Goal: Task Accomplishment & Management: Complete application form

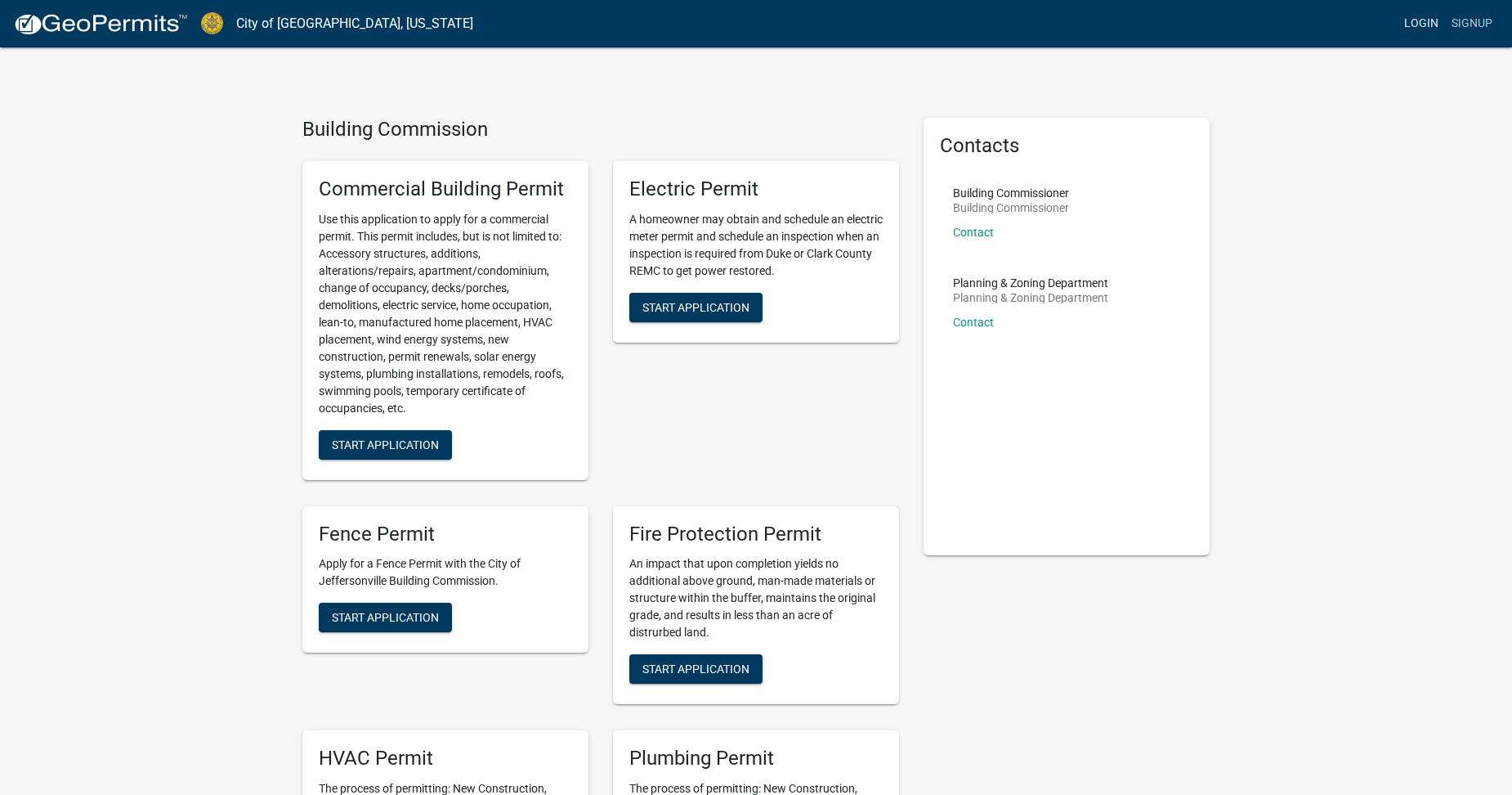
click at [1414, 19] on link "Login" at bounding box center [1421, 24] width 47 height 31
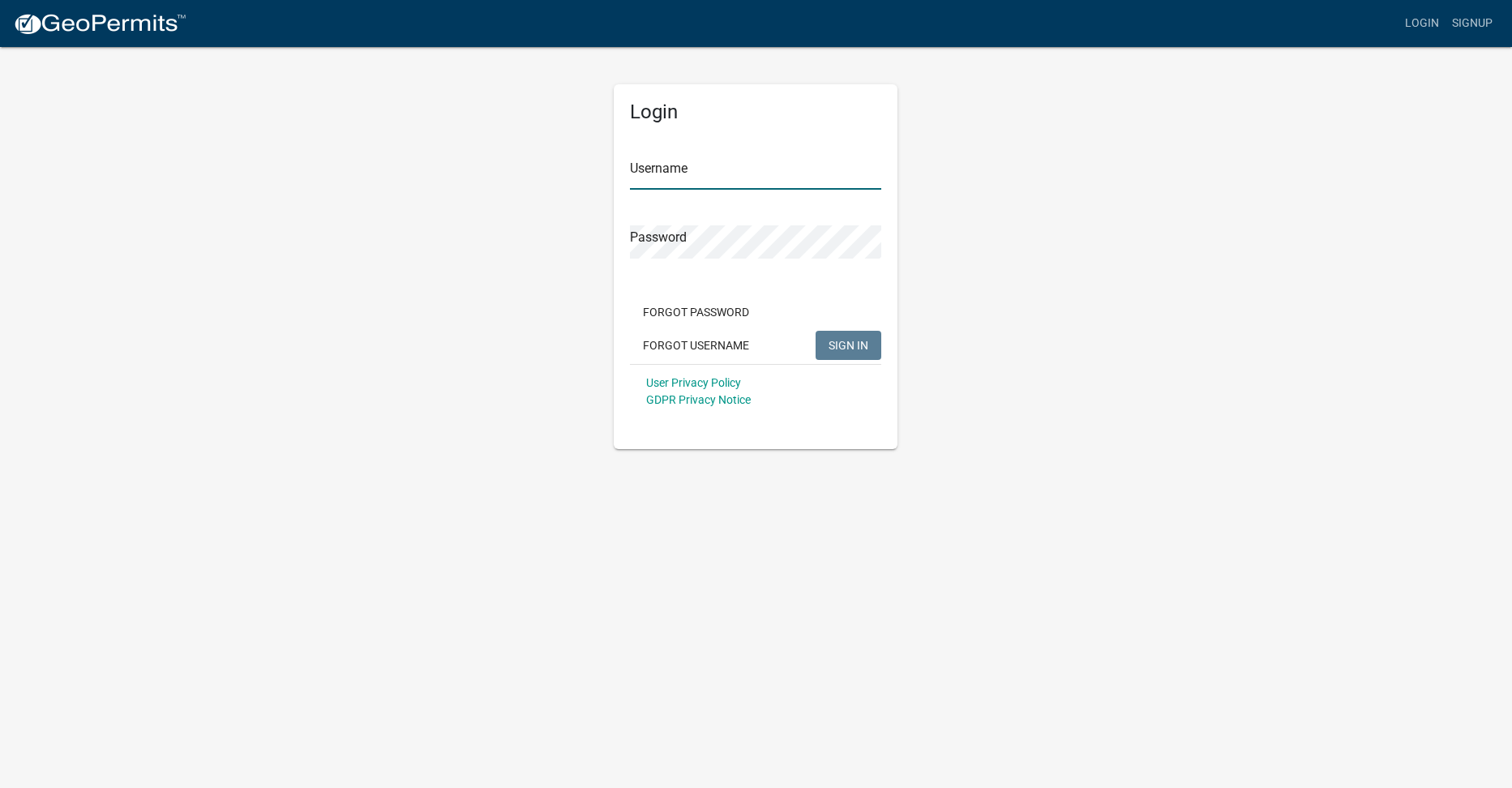
type input "coastalsign"
click at [838, 350] on span "SIGN IN" at bounding box center [848, 344] width 40 height 13
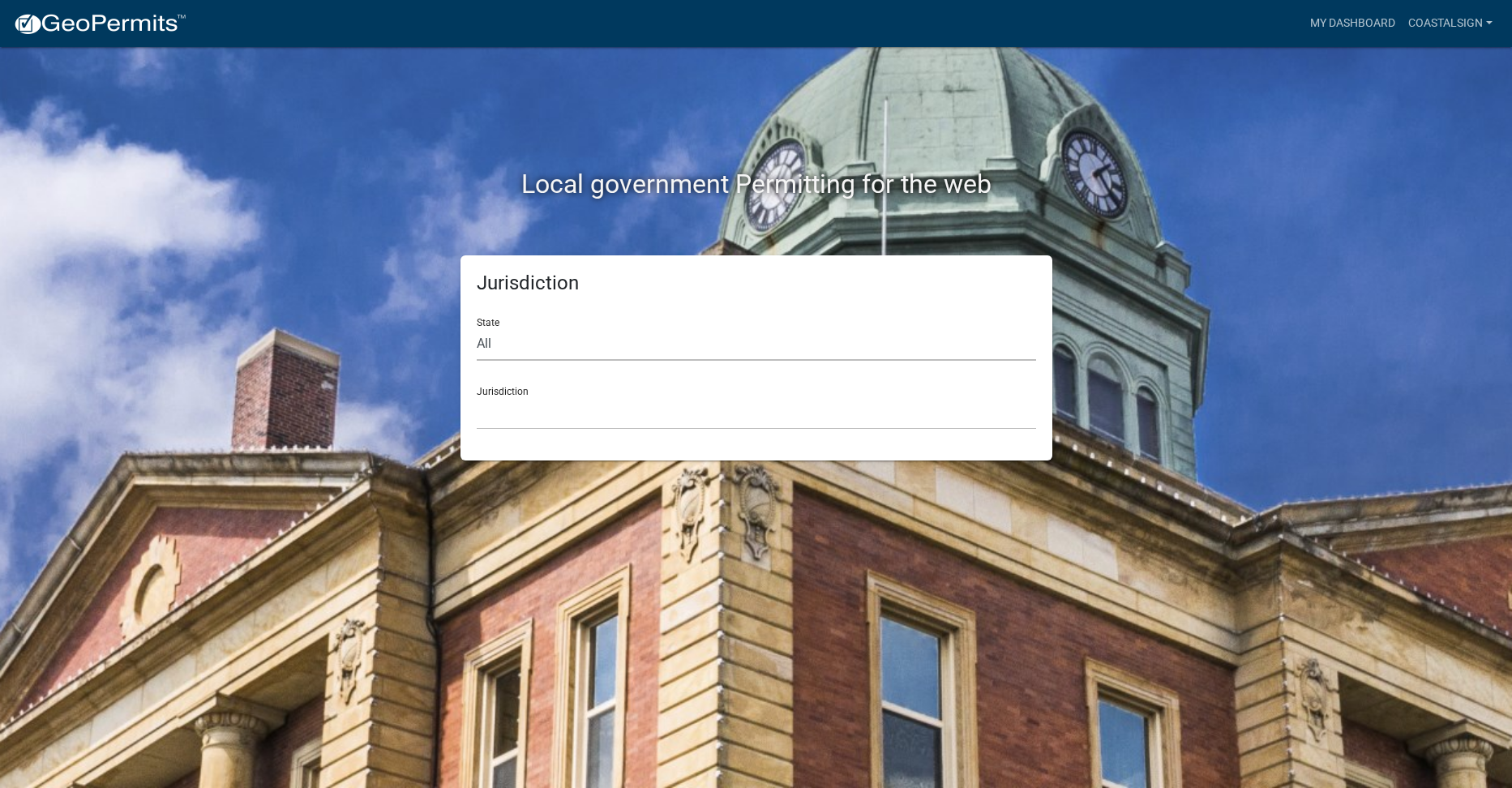
click at [524, 357] on select "All [US_STATE] [US_STATE] [US_STATE] [US_STATE] [US_STATE] [US_STATE] [US_STATE…" at bounding box center [756, 344] width 560 height 33
select select "[US_STATE]"
click at [477, 328] on select "All [US_STATE] [US_STATE] [US_STATE] [US_STATE] [US_STATE] [US_STATE] [US_STATE…" at bounding box center [756, 344] width 560 height 33
click at [554, 411] on select "City of [GEOGRAPHIC_DATA], [US_STATE] City of [GEOGRAPHIC_DATA], [US_STATE] Cit…" at bounding box center [756, 413] width 560 height 33
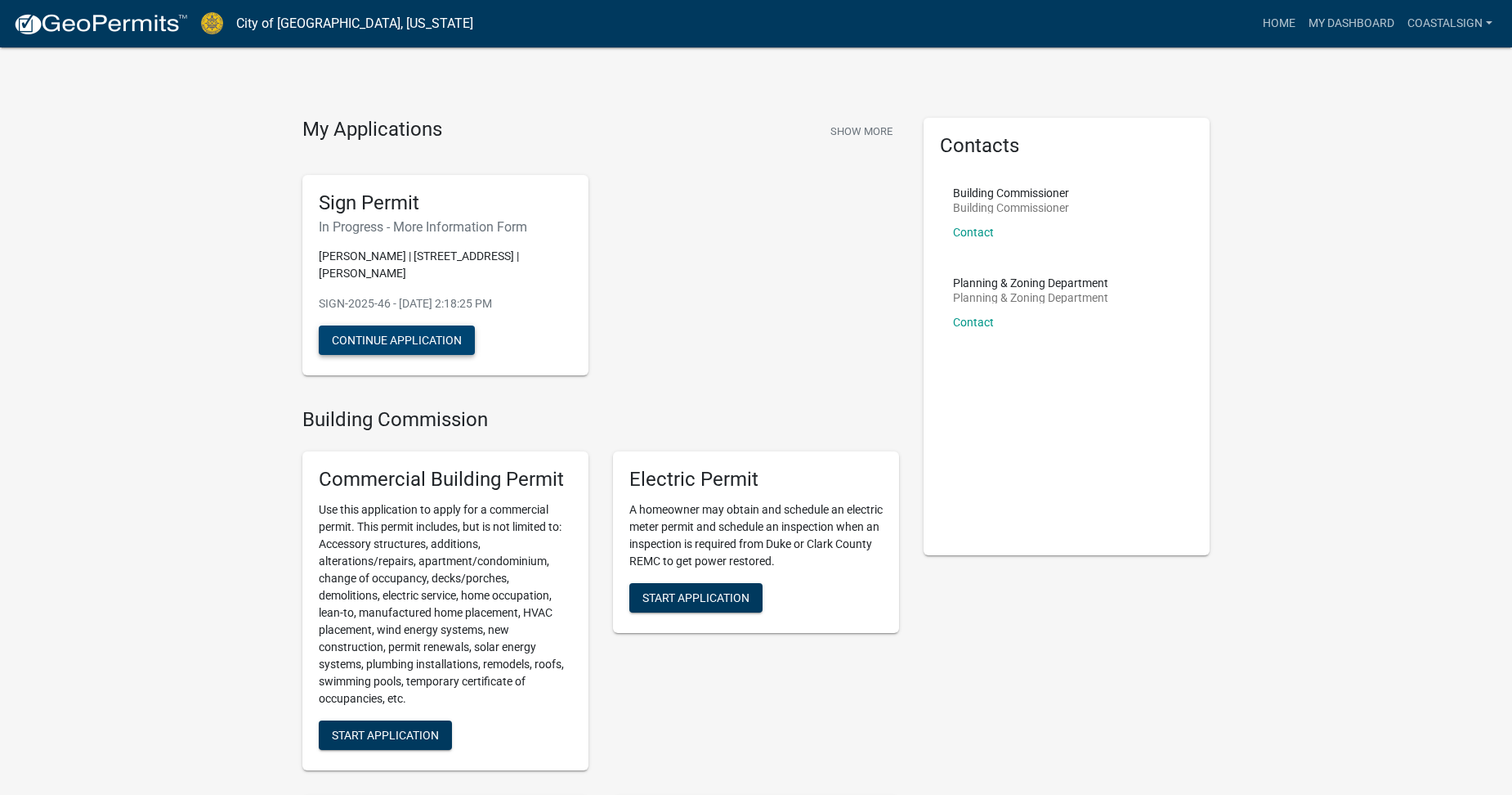
click at [407, 344] on button "Continue Application" at bounding box center [397, 340] width 157 height 29
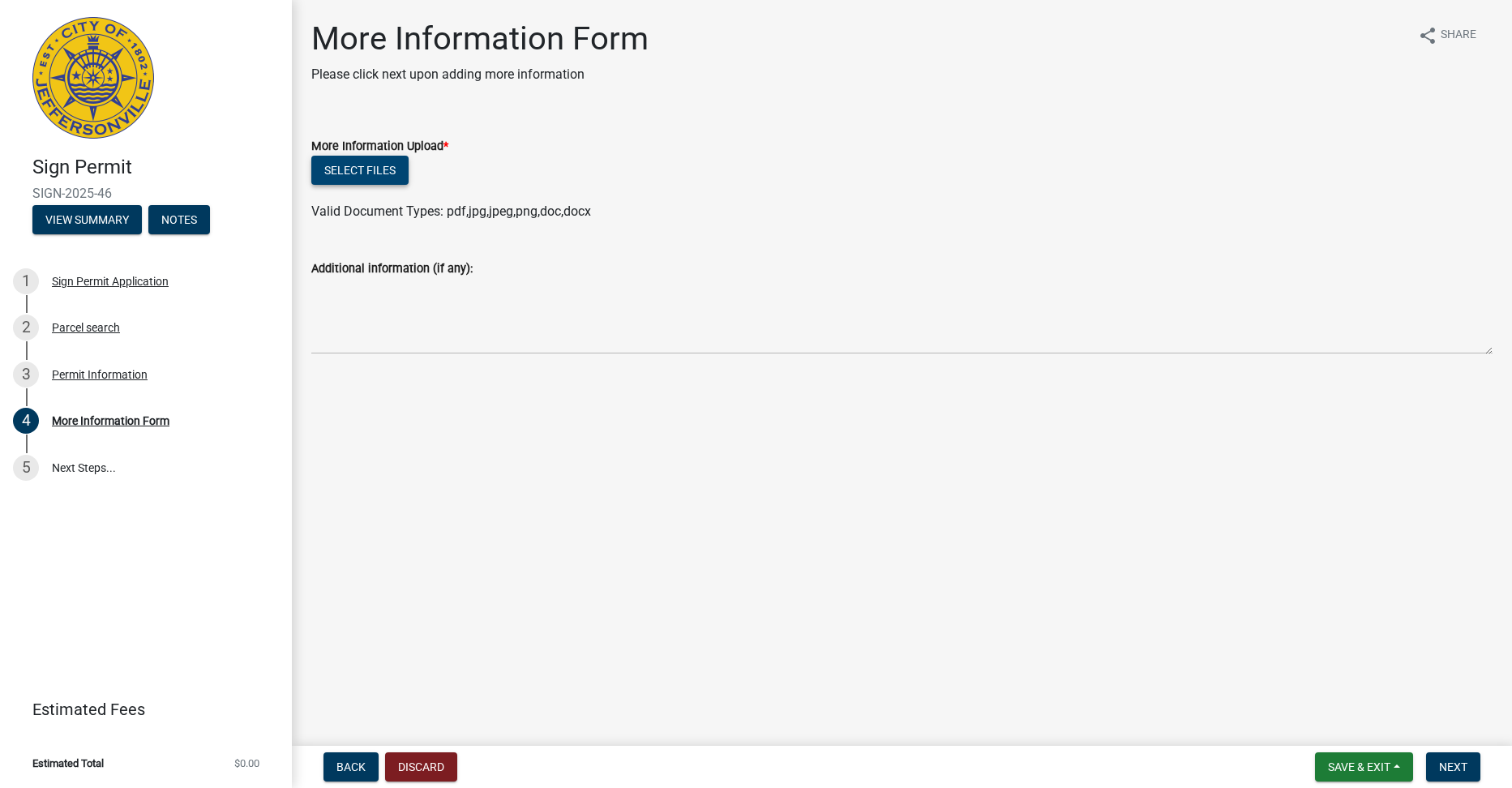
click at [371, 171] on button "Select files" at bounding box center [360, 170] width 98 height 29
click at [378, 179] on button "Select files" at bounding box center [360, 170] width 98 height 29
click at [95, 373] on div "Permit Information" at bounding box center [100, 374] width 96 height 11
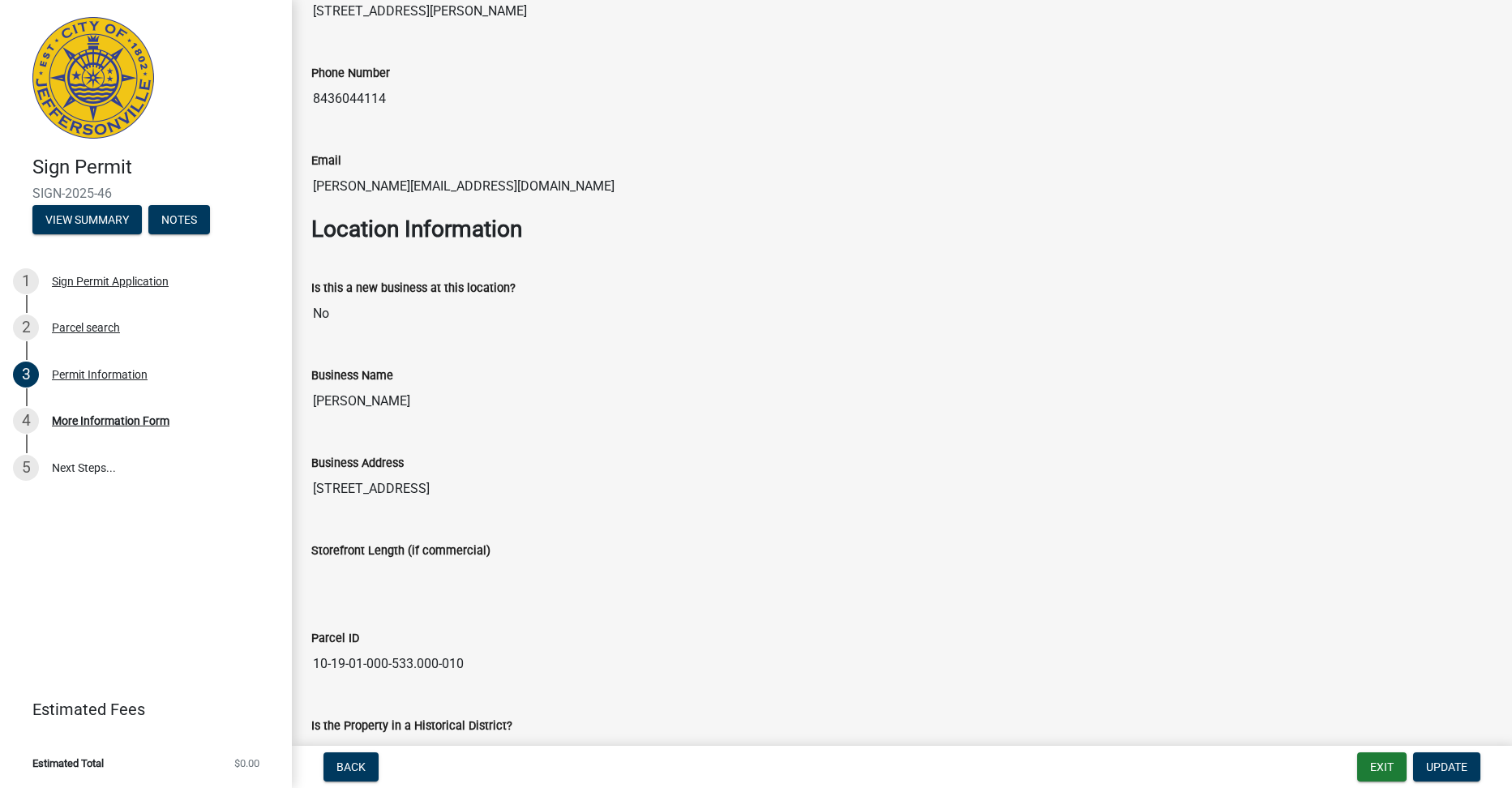
scroll to position [1216, 0]
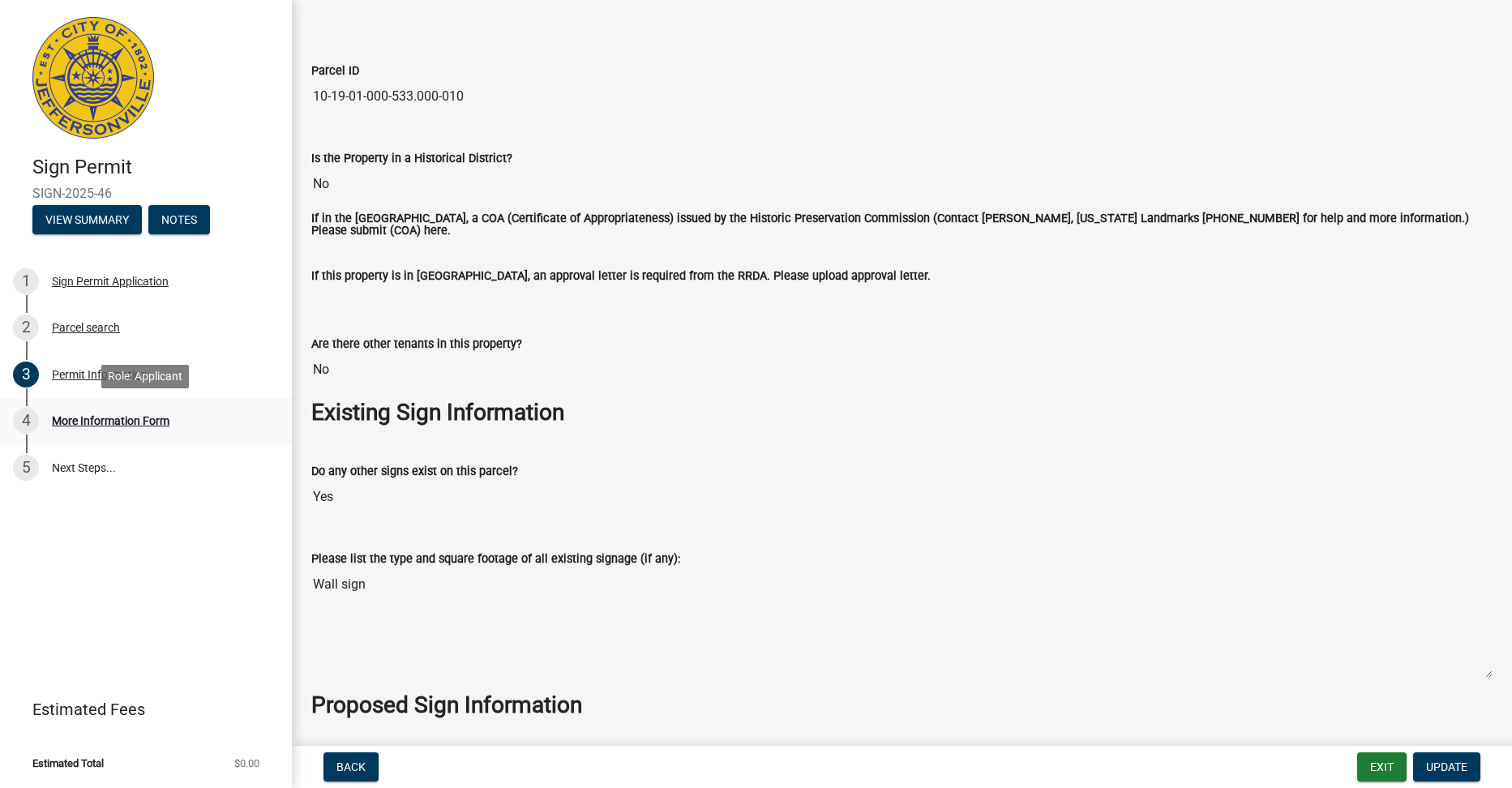
click at [117, 419] on div "More Information Form" at bounding box center [110, 421] width 118 height 11
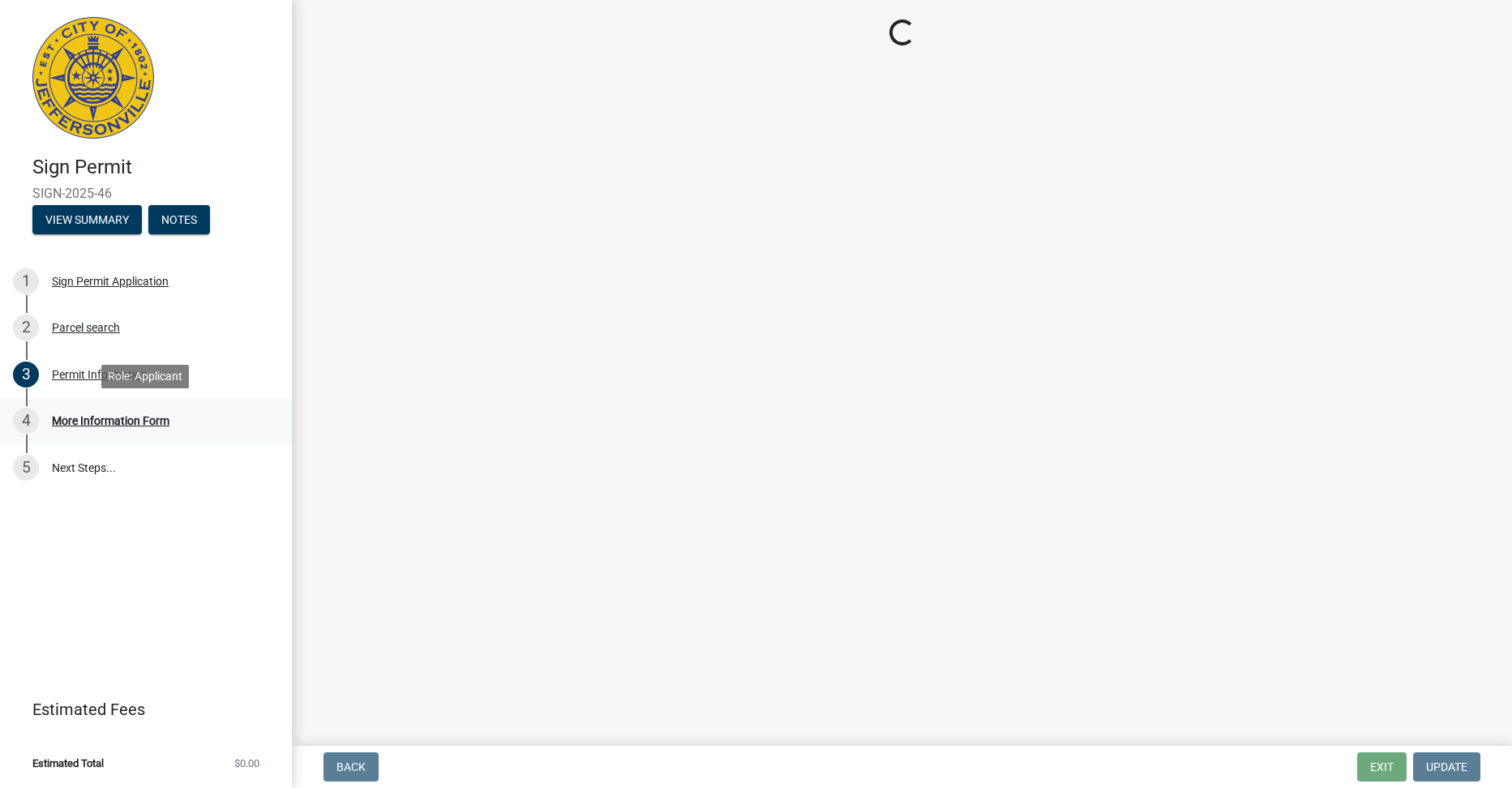
scroll to position [0, 0]
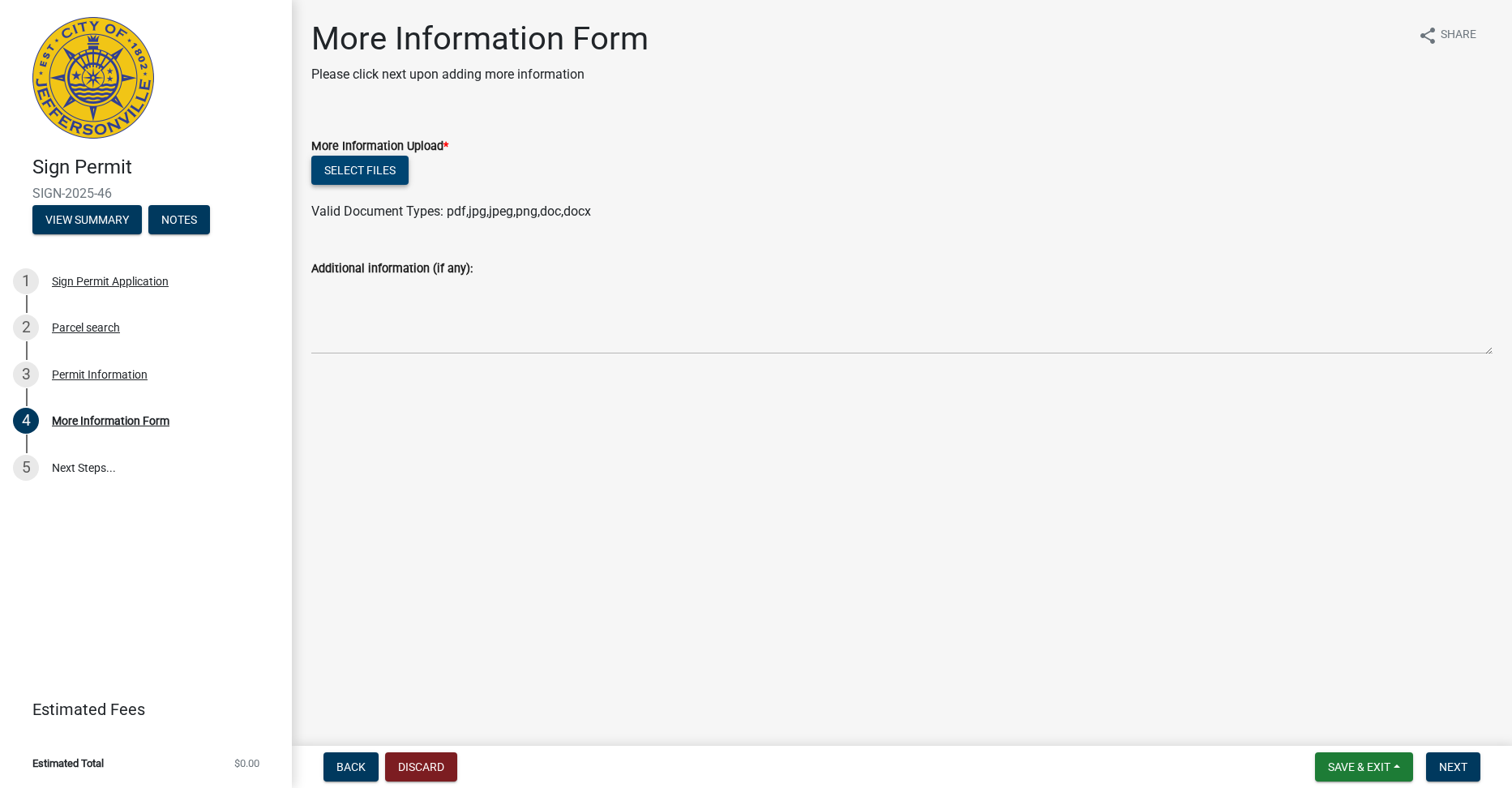
click at [352, 168] on button "Select files" at bounding box center [360, 170] width 98 height 29
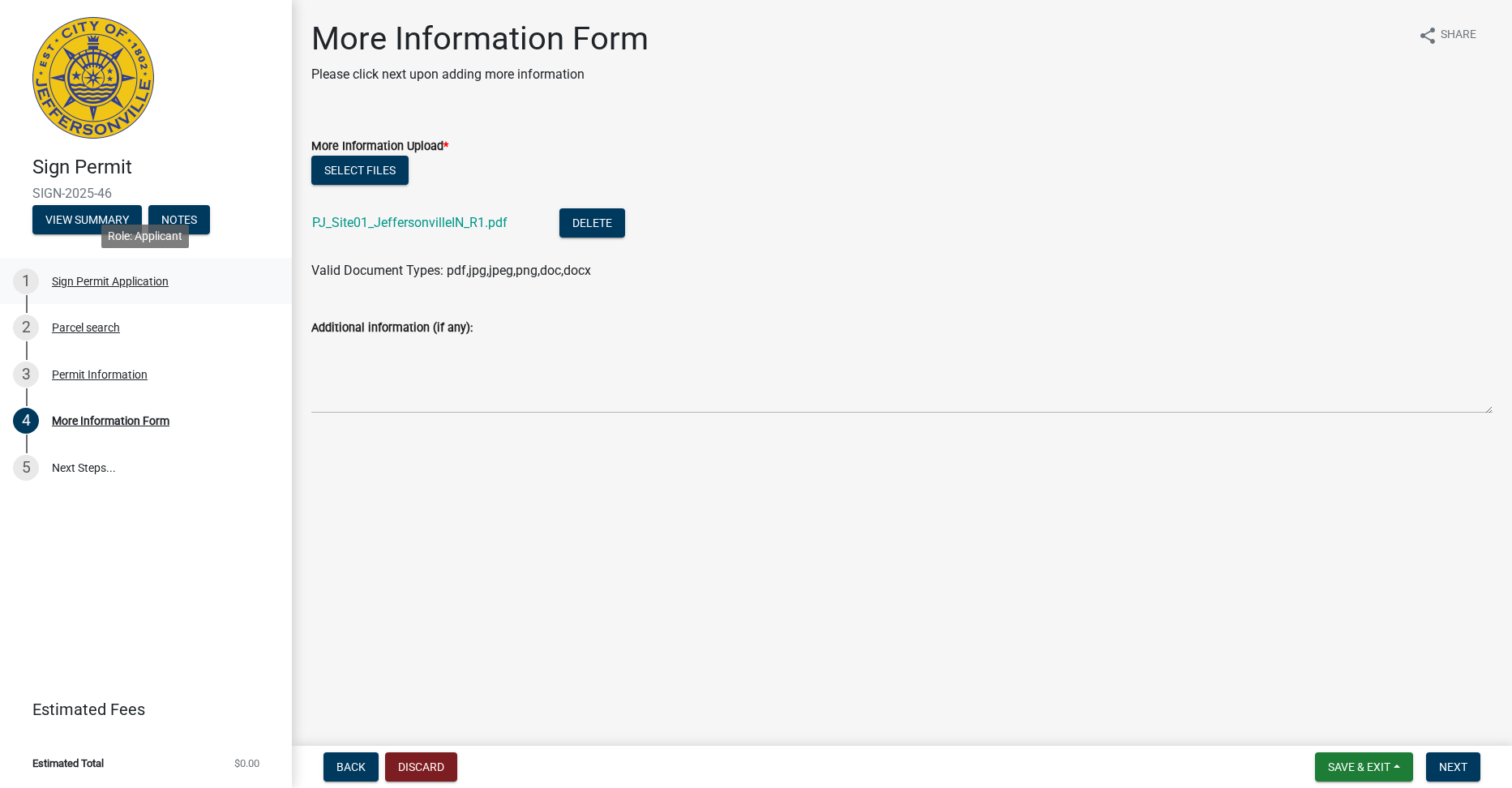
click at [92, 272] on div "1 Sign Permit Application" at bounding box center [139, 281] width 253 height 26
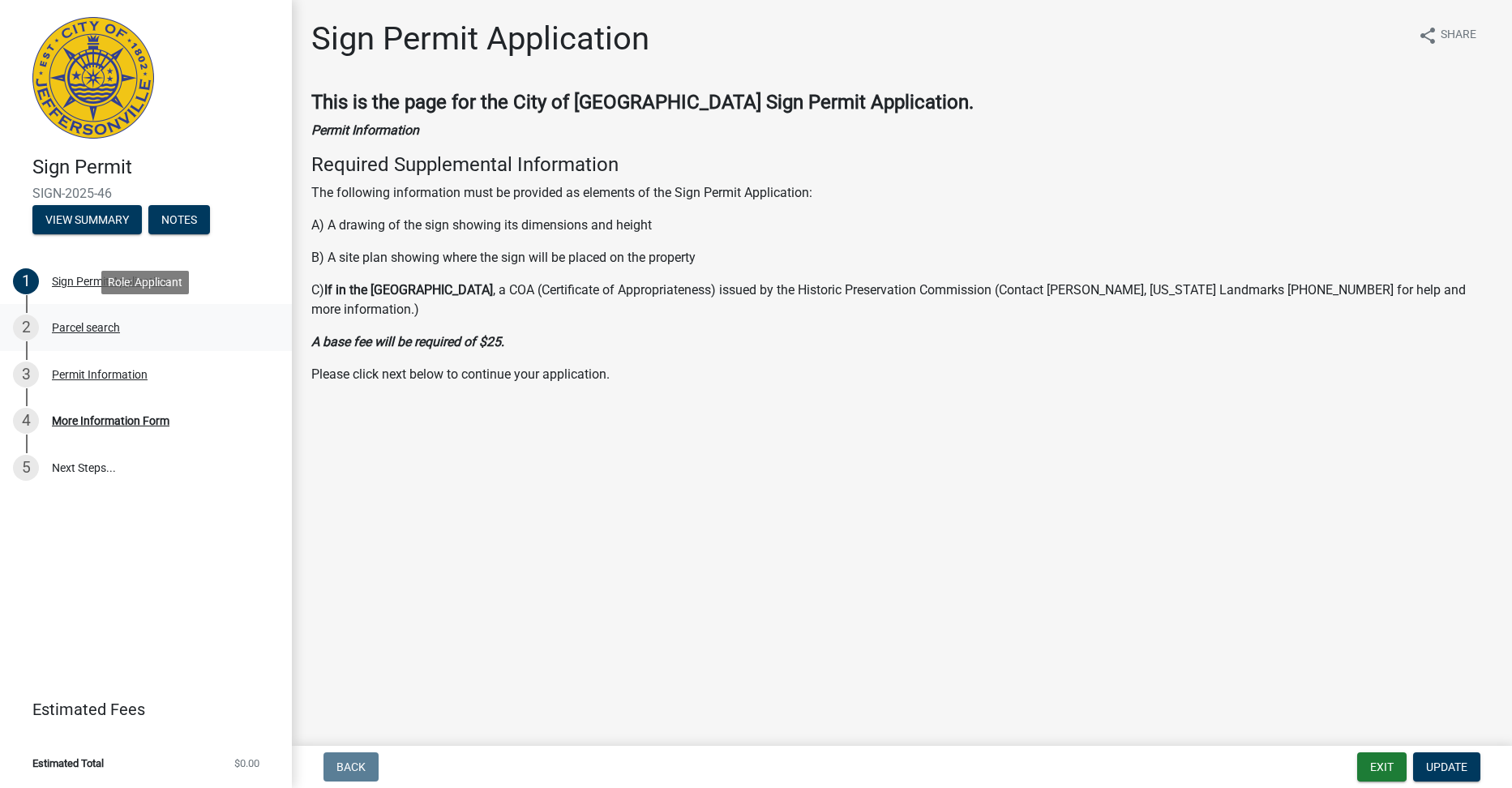
click at [88, 321] on div "Parcel search" at bounding box center [86, 327] width 68 height 11
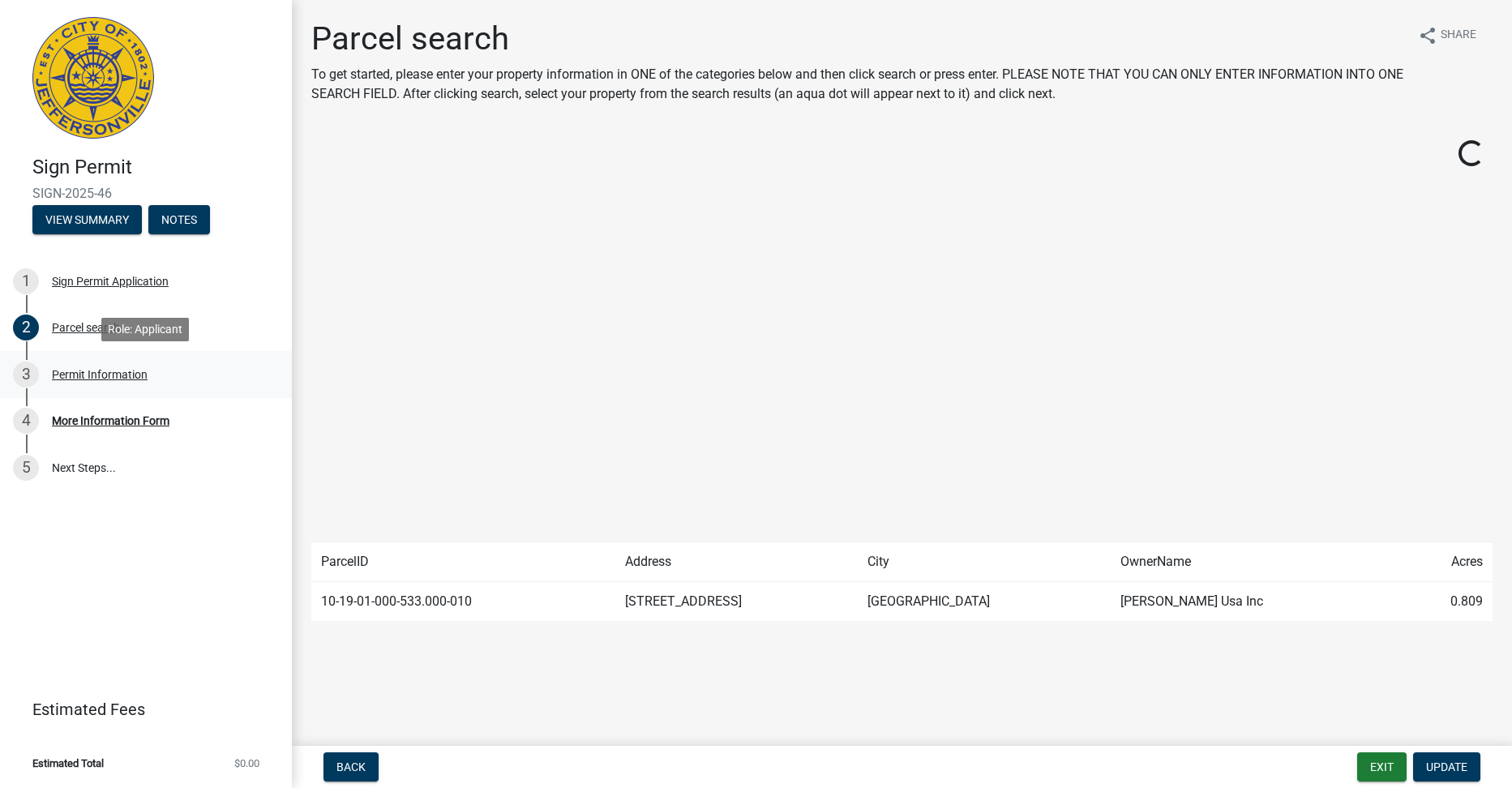
click at [83, 370] on div "Permit Information" at bounding box center [100, 374] width 96 height 11
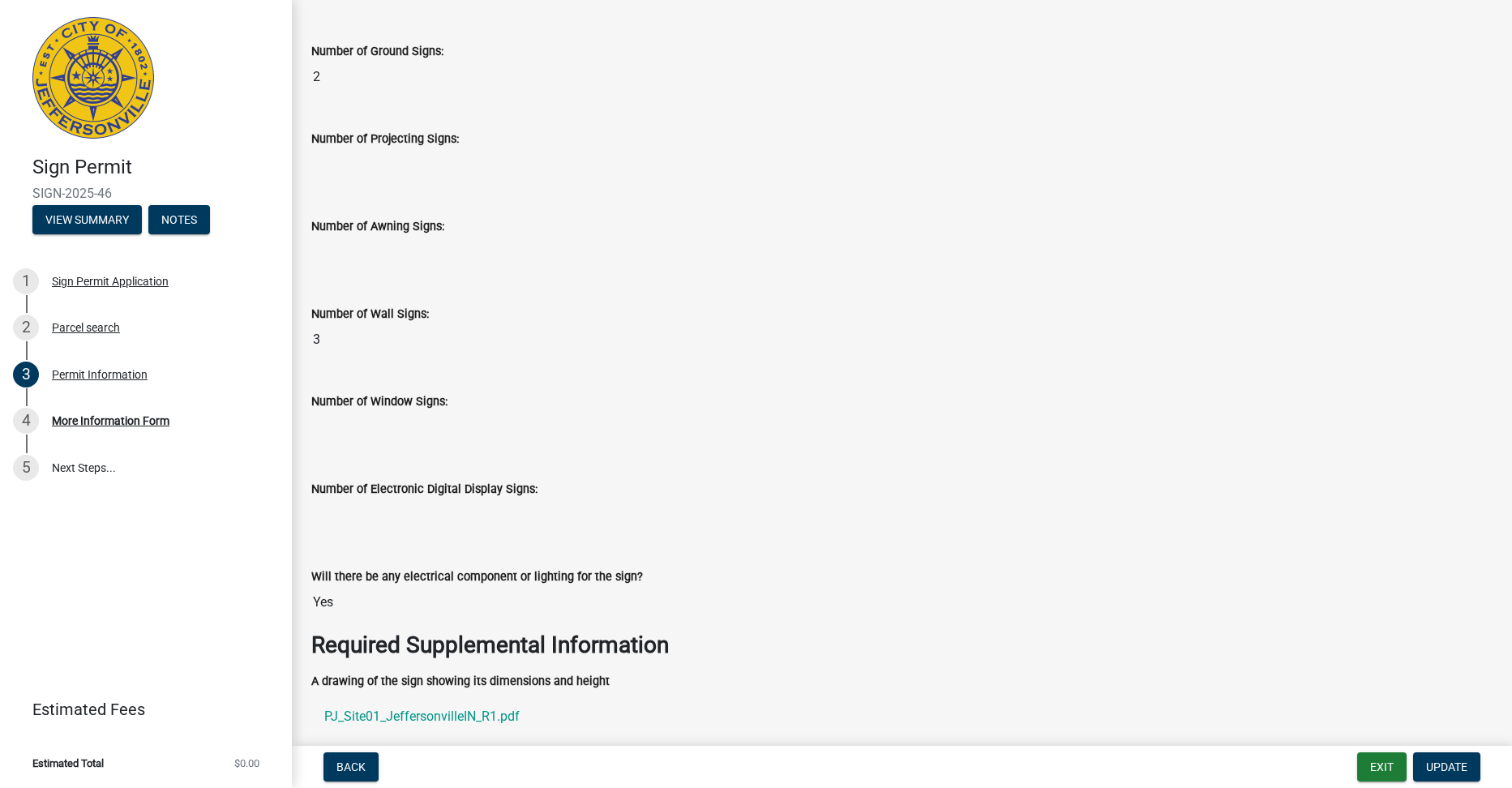
scroll to position [2357, 0]
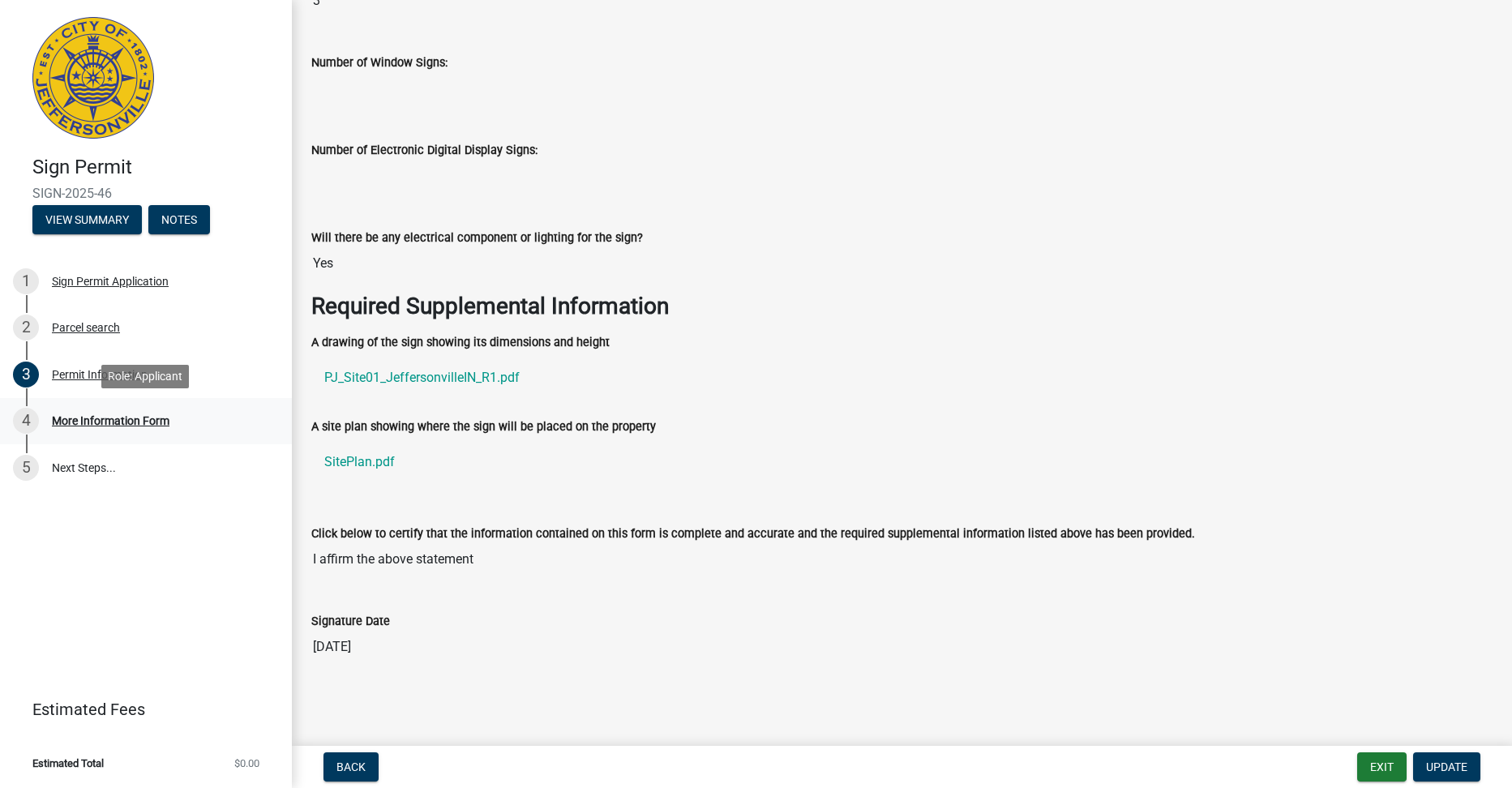
click at [83, 424] on div "More Information Form" at bounding box center [110, 421] width 118 height 11
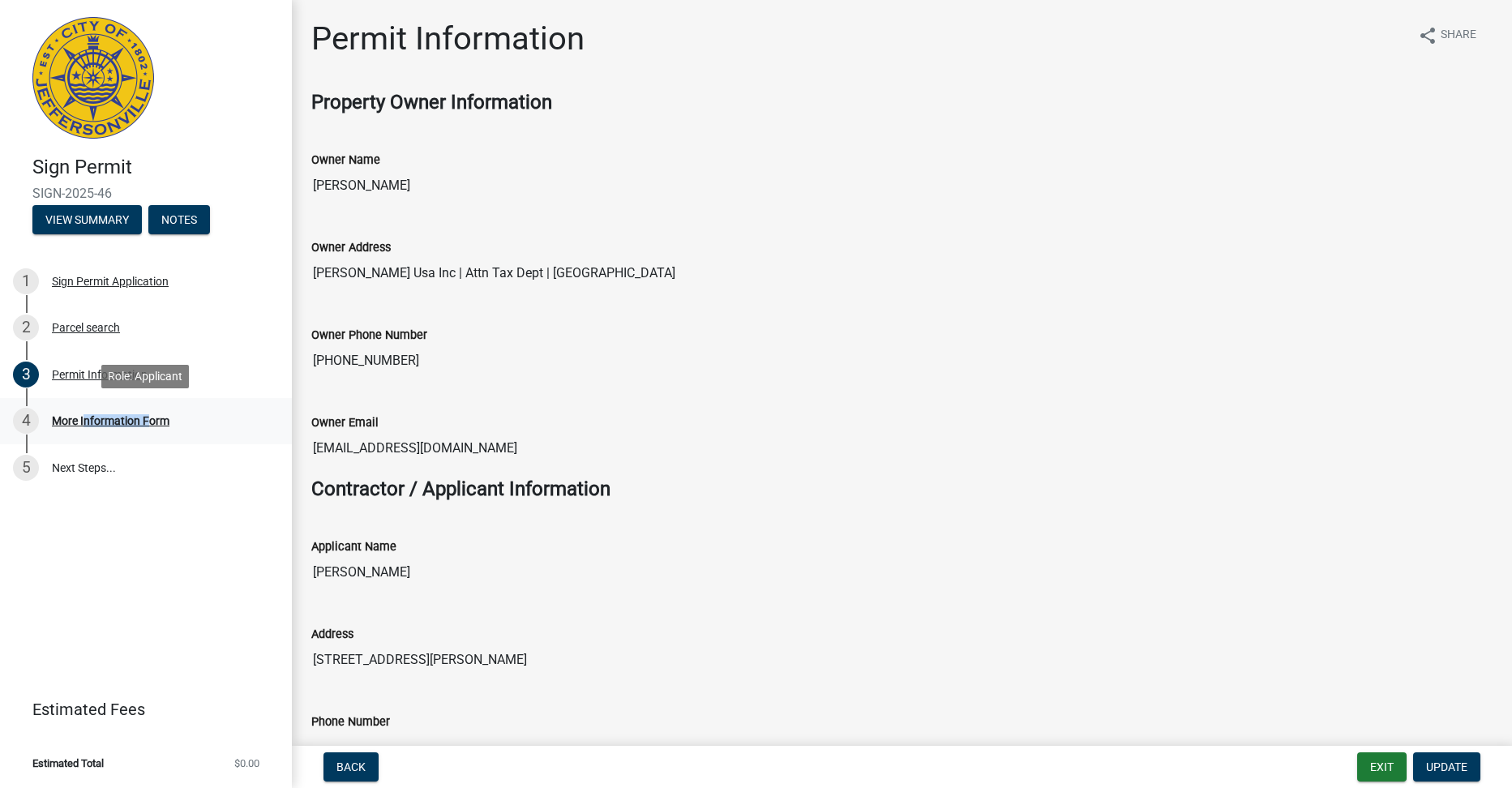
click at [83, 424] on div "More Information Form" at bounding box center [110, 421] width 118 height 11
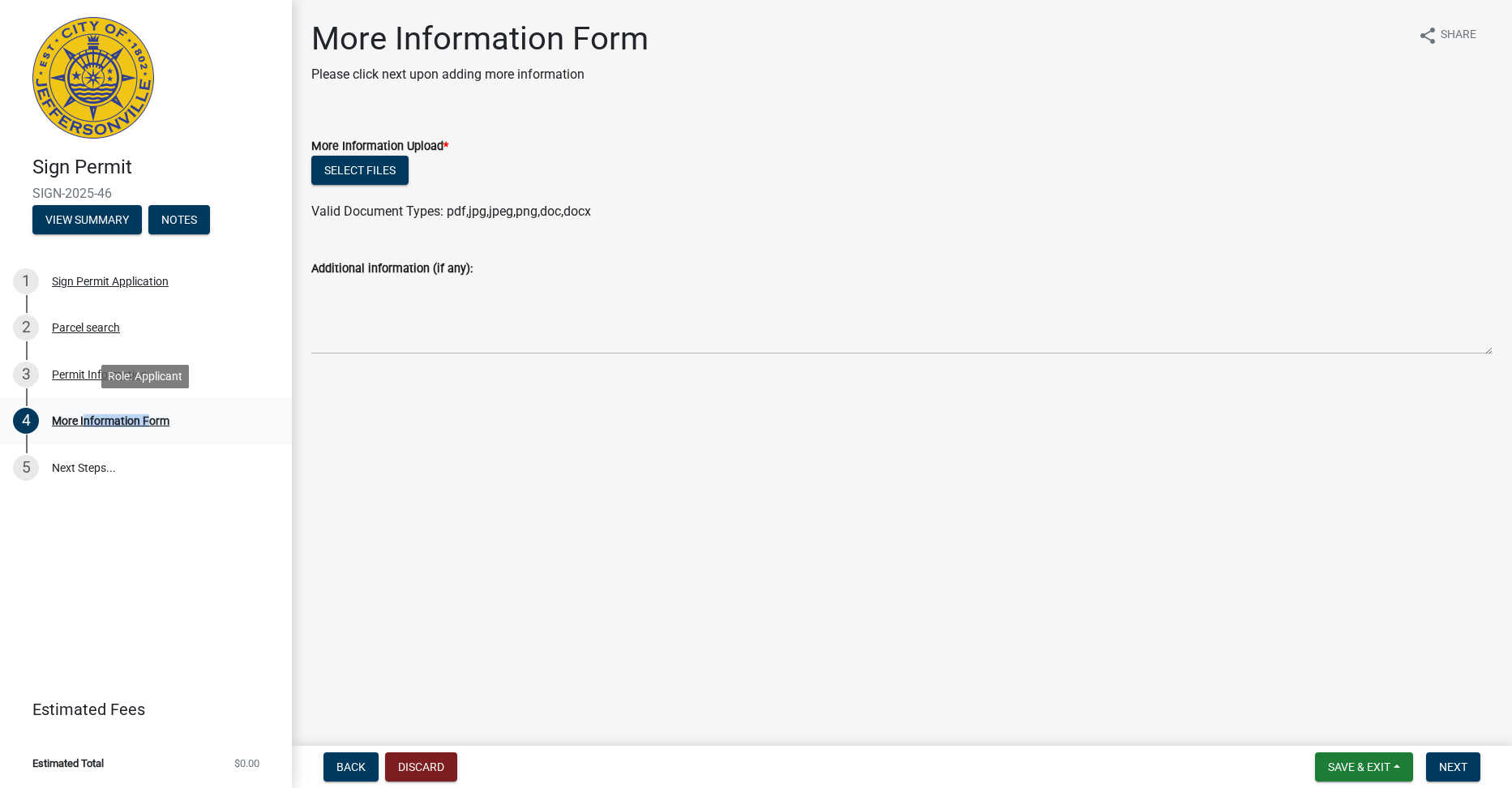
click at [79, 422] on div "More Information Form" at bounding box center [110, 421] width 118 height 11
click at [78, 374] on div "Permit Information" at bounding box center [100, 374] width 96 height 11
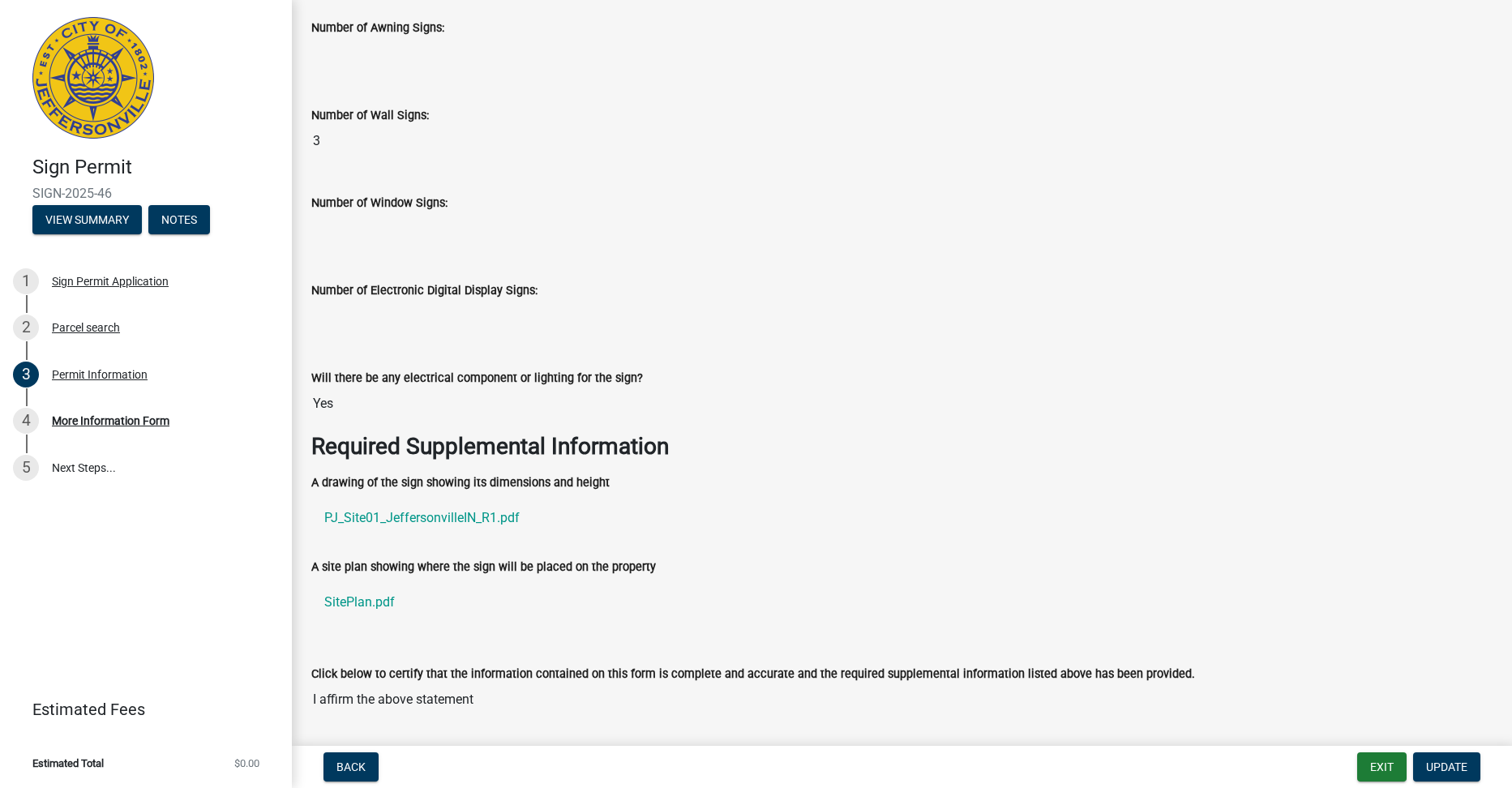
scroll to position [2357, 0]
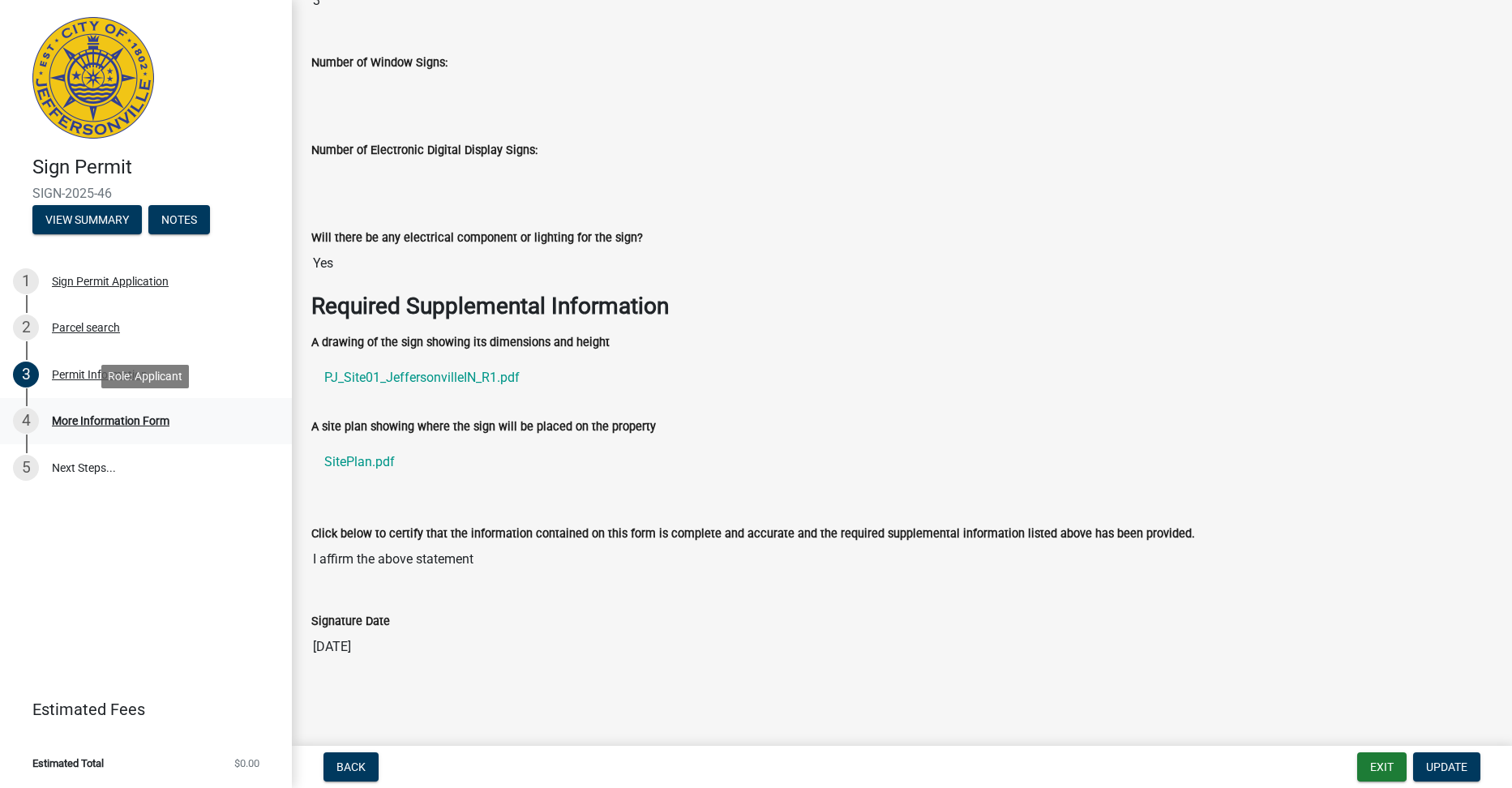
click at [93, 423] on div "More Information Form" at bounding box center [110, 421] width 118 height 11
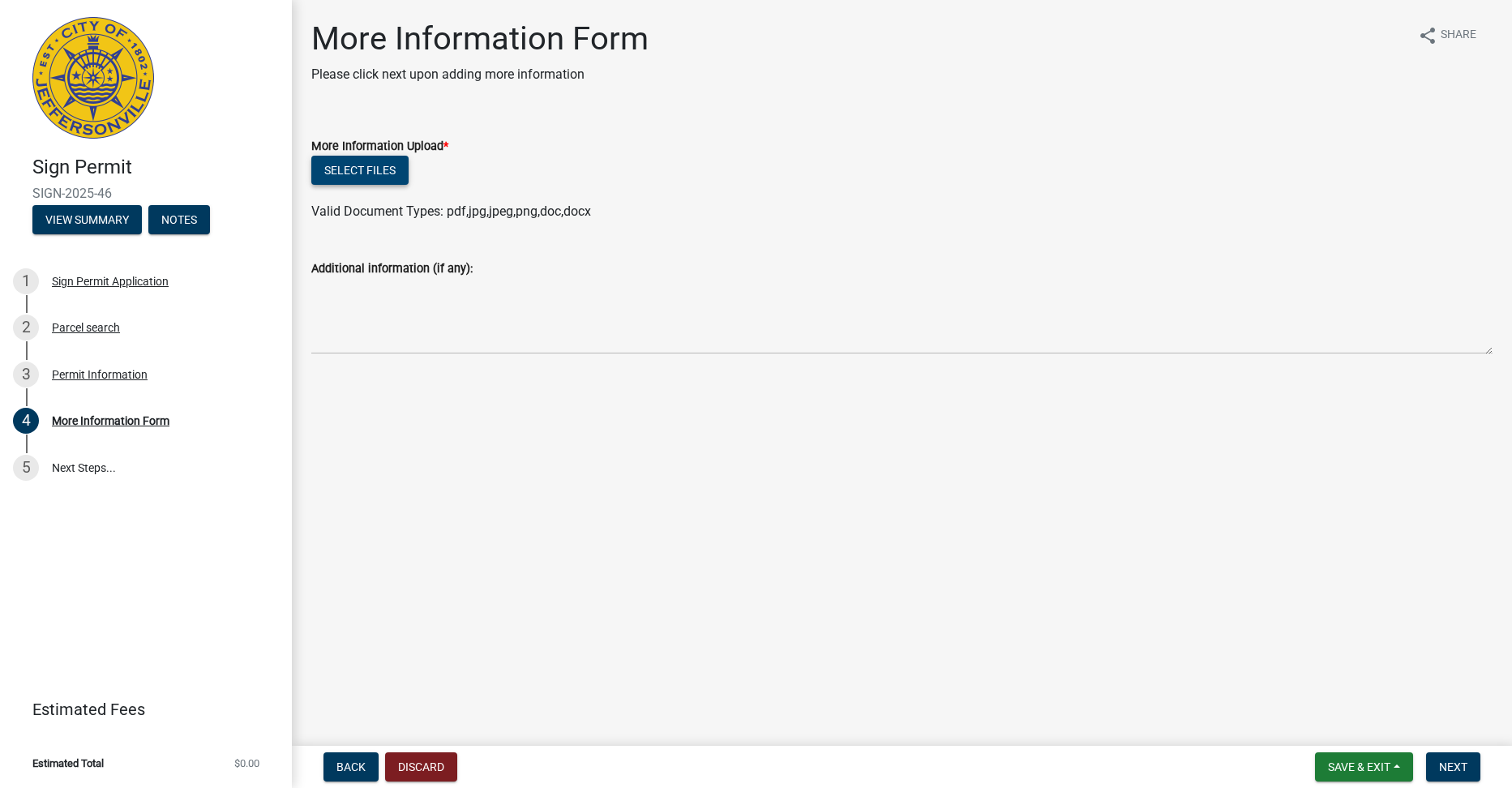
click at [372, 168] on button "Select files" at bounding box center [360, 170] width 98 height 29
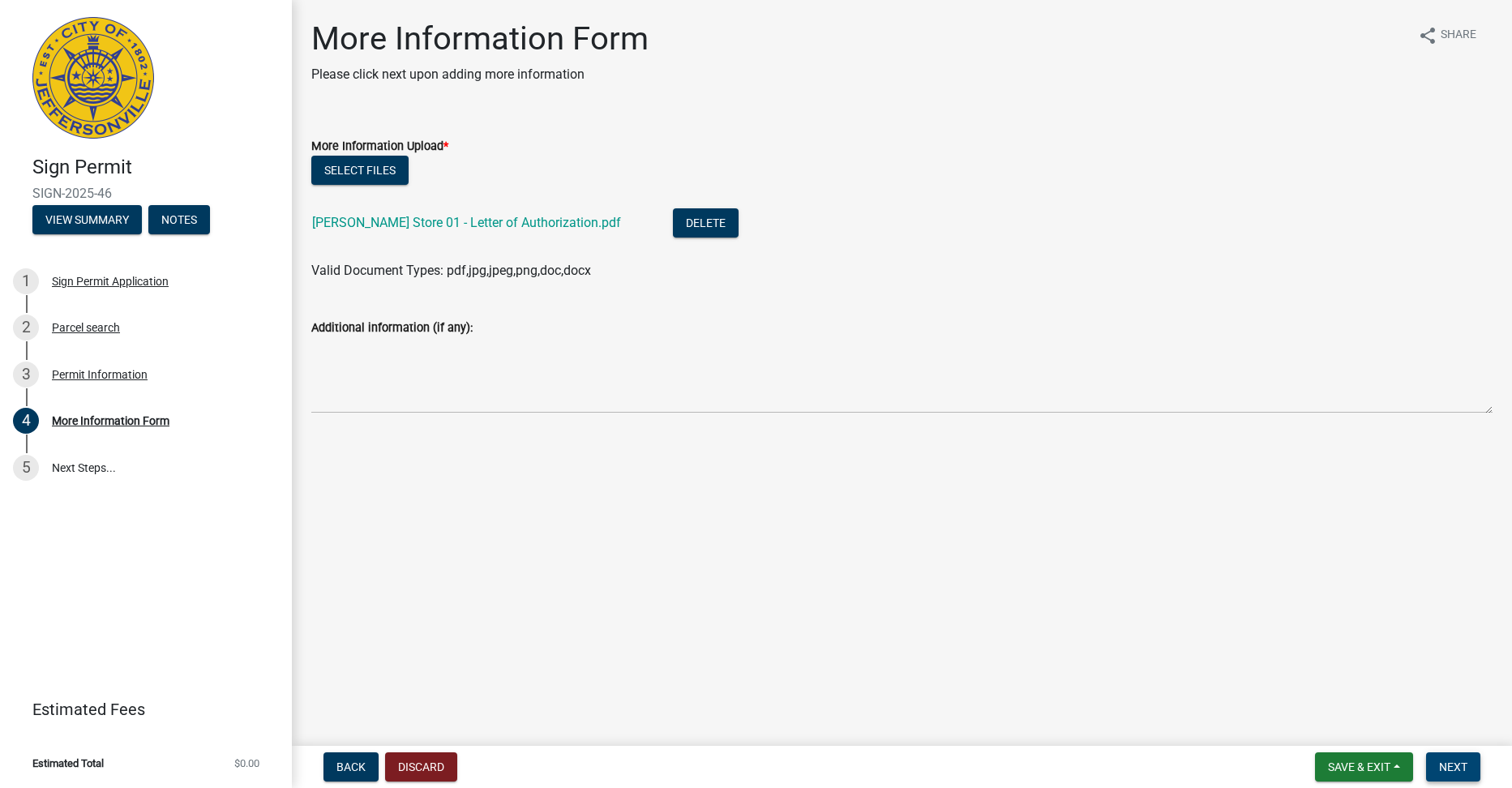
click at [1452, 770] on span "Next" at bounding box center [1453, 767] width 28 height 13
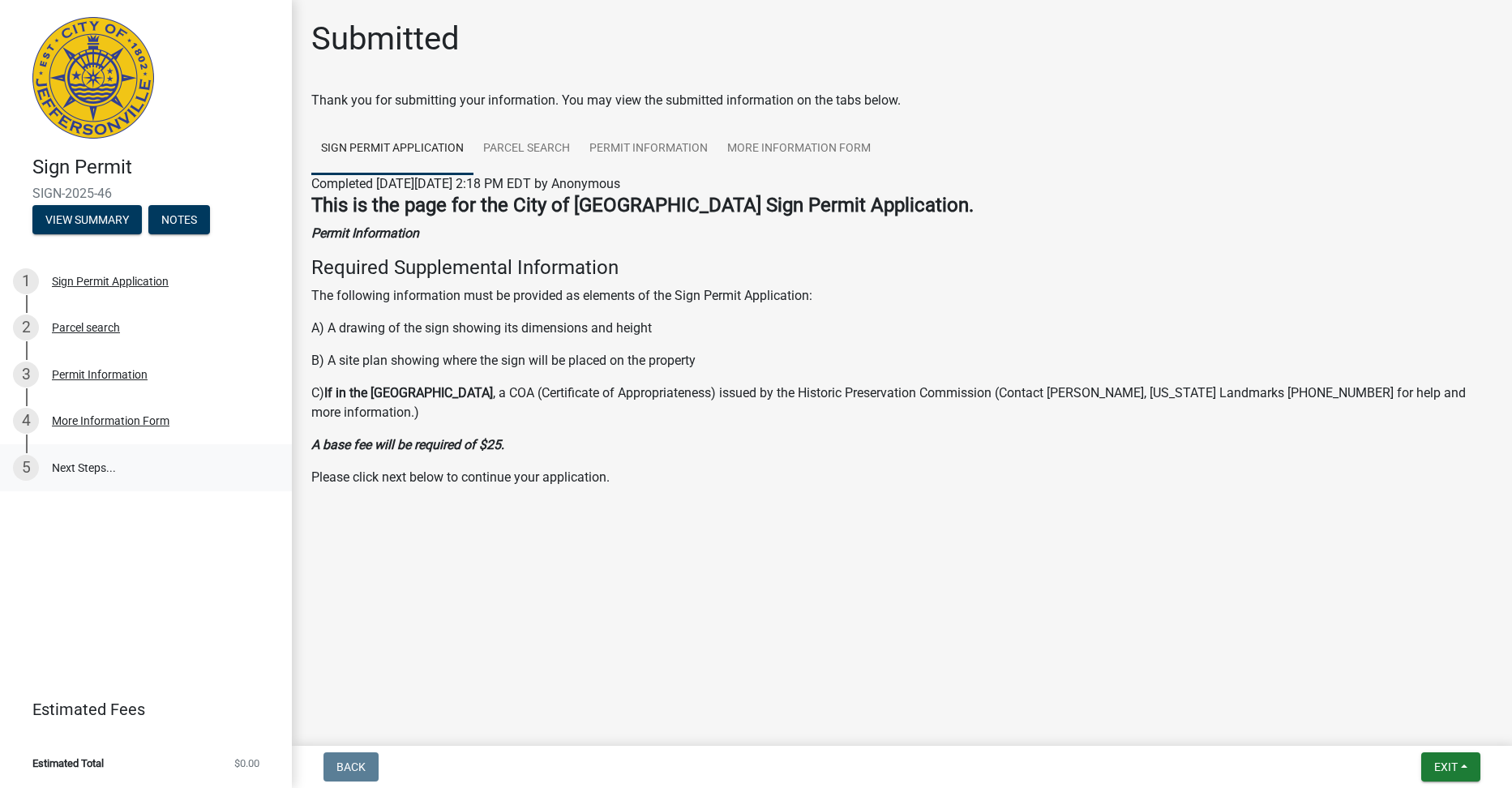
click at [62, 468] on link "5 Next Steps..." at bounding box center [146, 468] width 292 height 47
click at [1465, 769] on button "Exit" at bounding box center [1450, 767] width 59 height 29
click at [1378, 684] on button "Save" at bounding box center [1415, 686] width 130 height 39
